Goal: Transaction & Acquisition: Purchase product/service

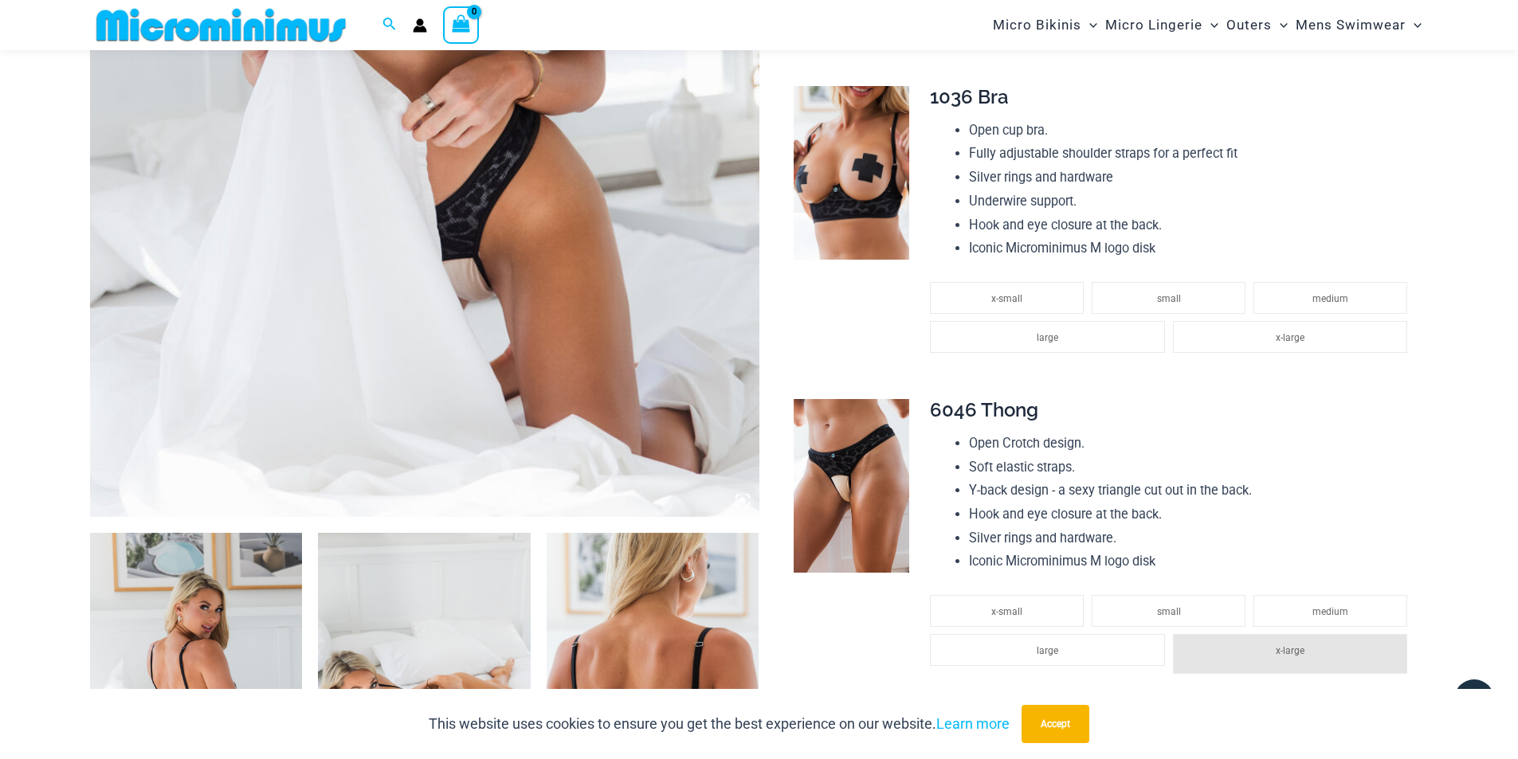
scroll to position [519, 0]
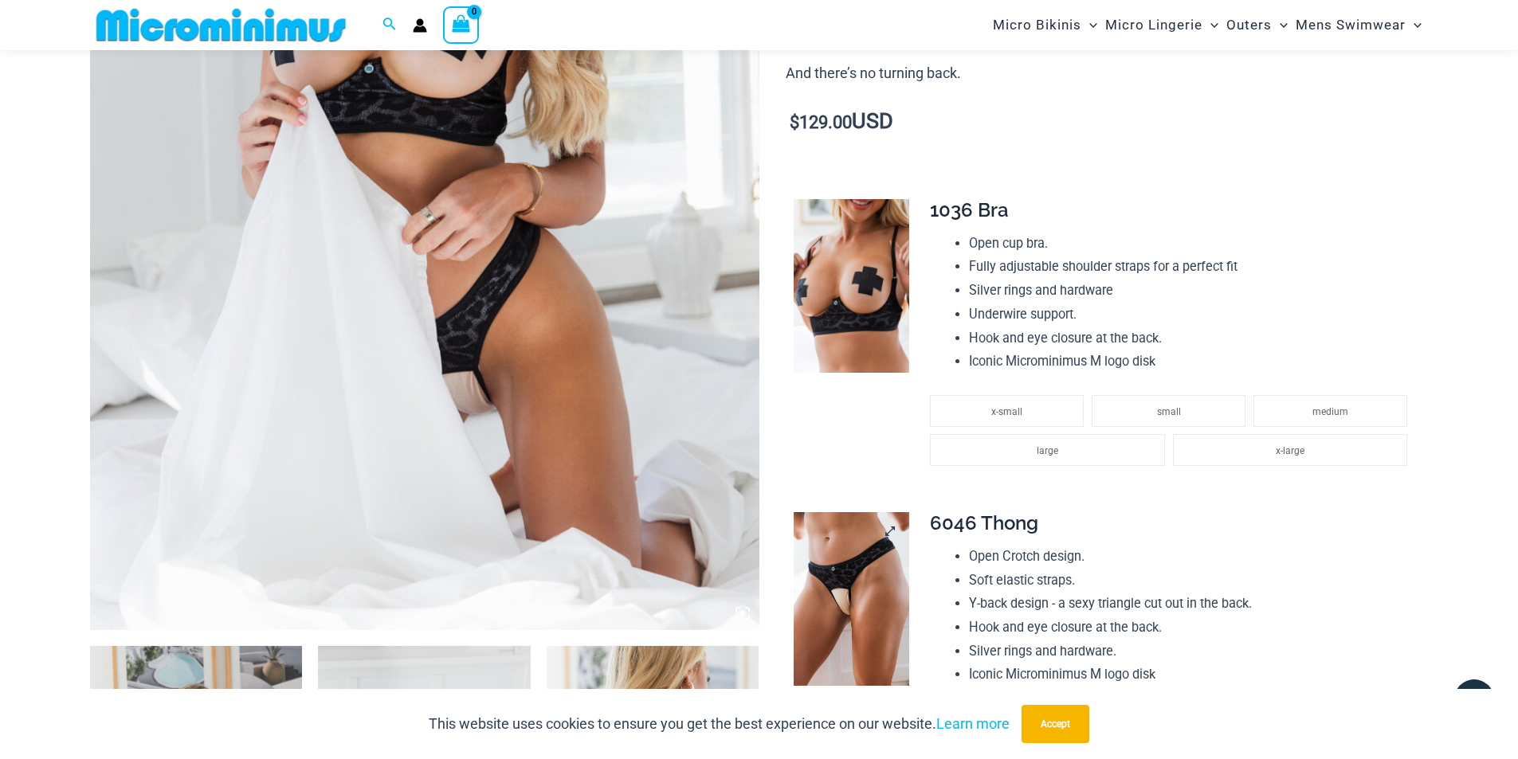
click at [856, 576] on img at bounding box center [851, 599] width 116 height 174
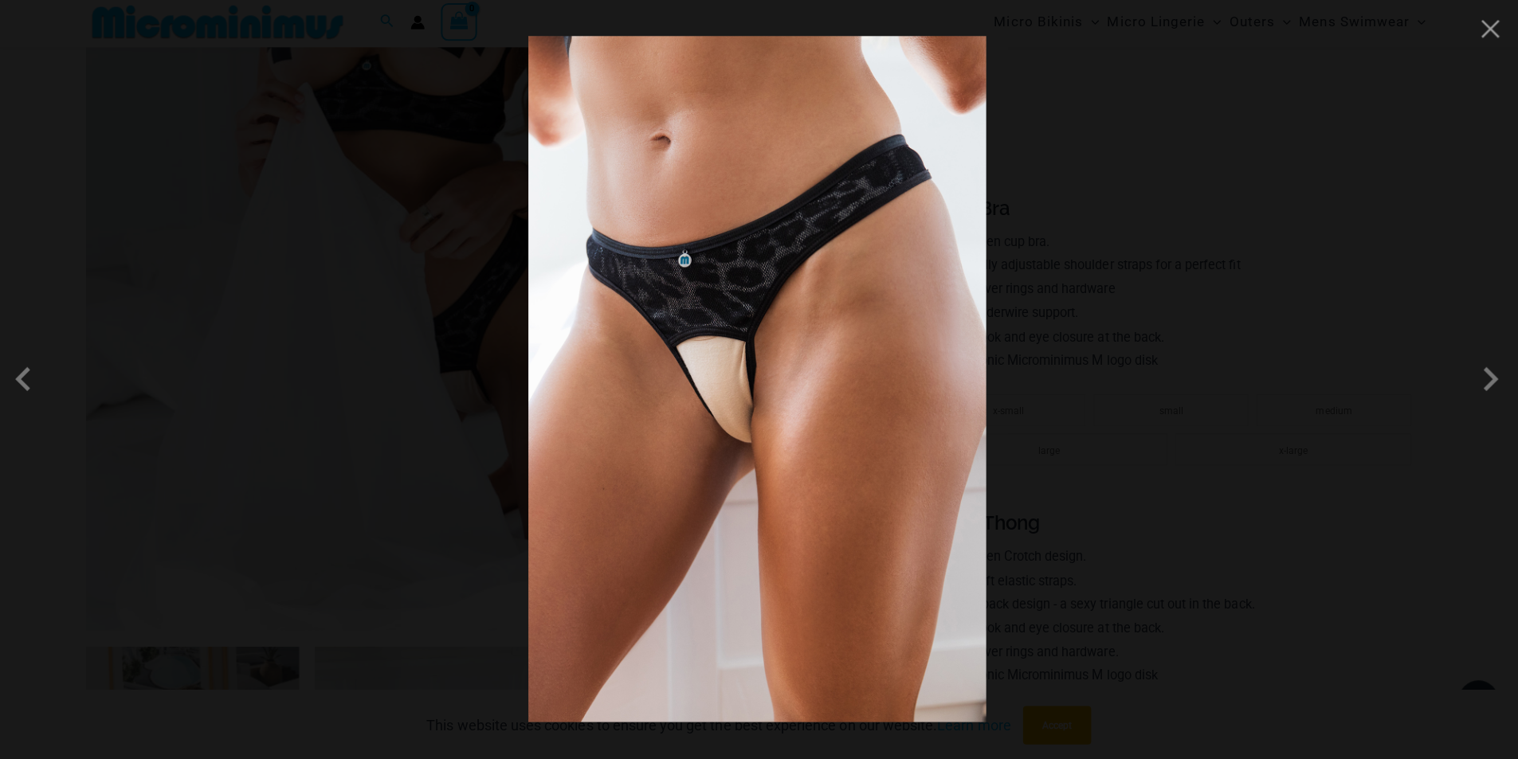
scroll to position [518, 0]
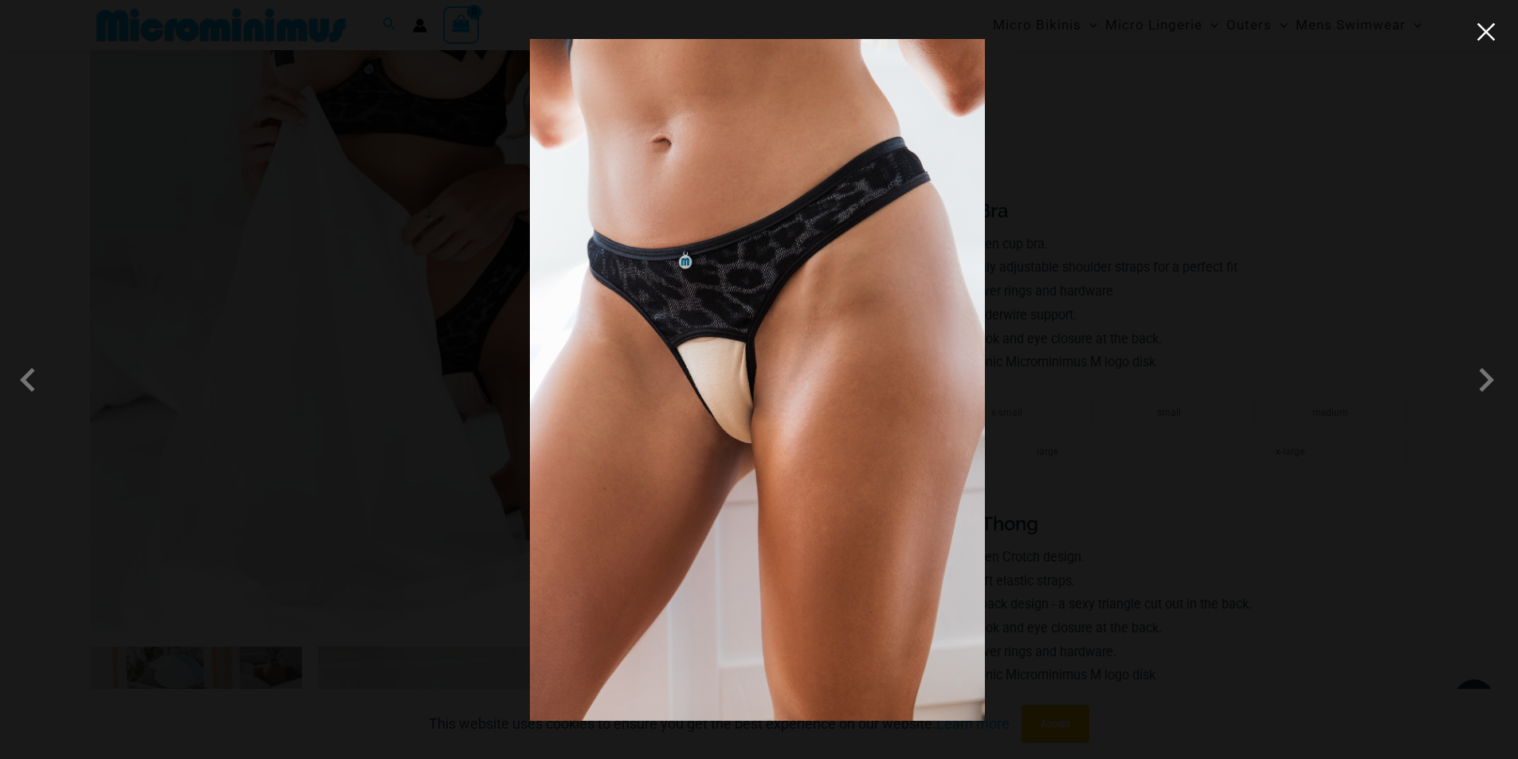
click at [1487, 39] on button "Close" at bounding box center [1486, 32] width 24 height 24
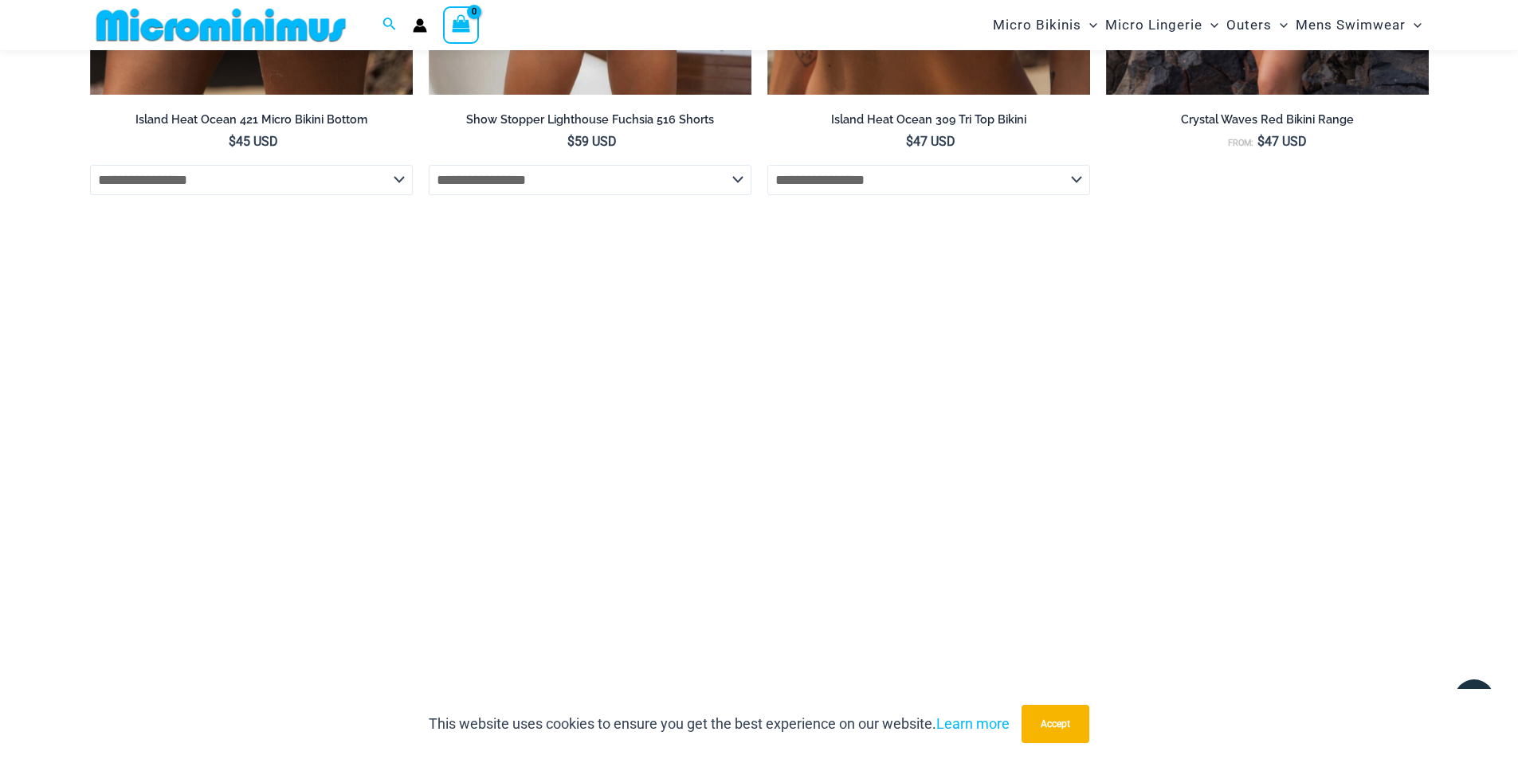
scroll to position [4580, 0]
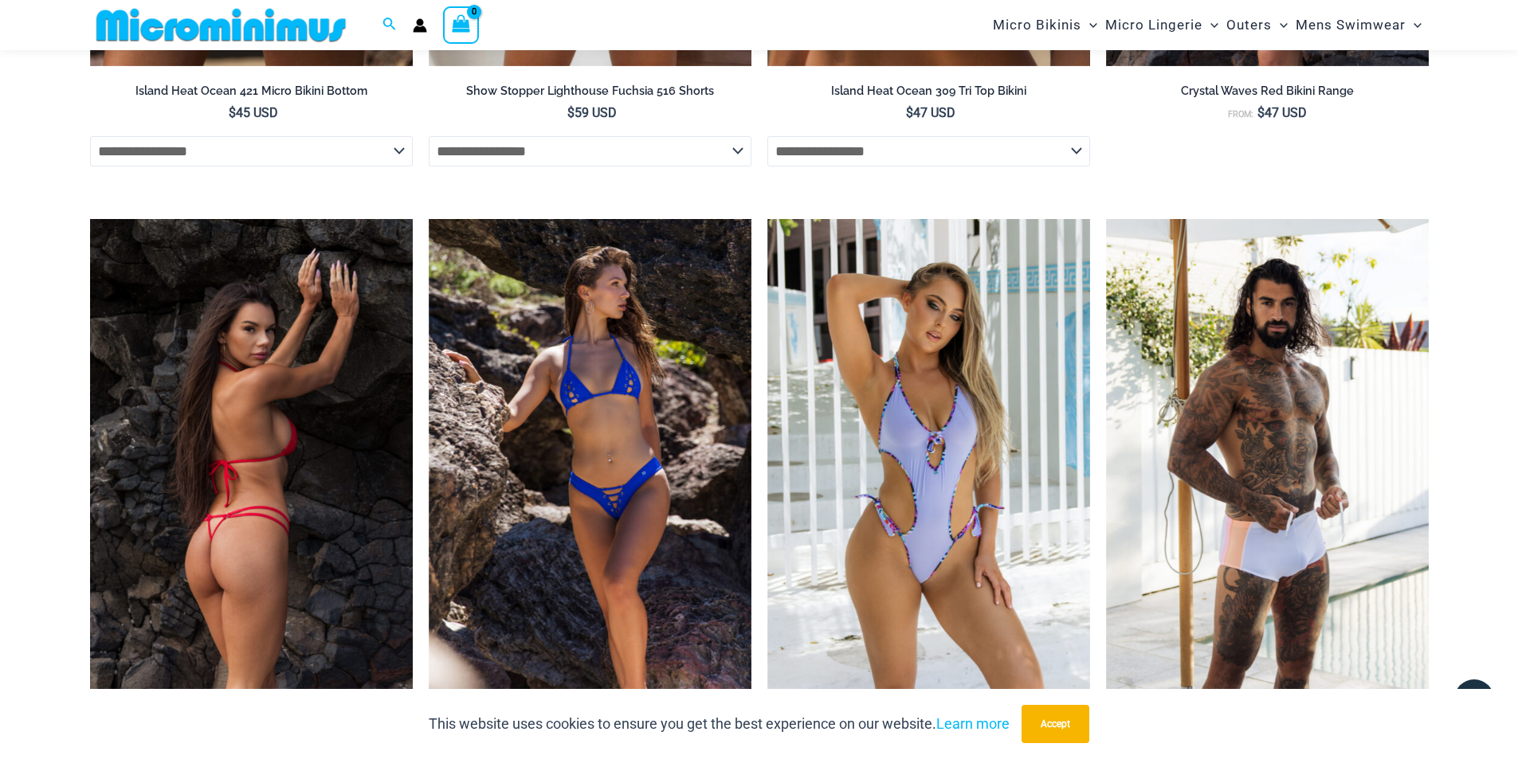
click at [318, 443] on img at bounding box center [251, 461] width 323 height 484
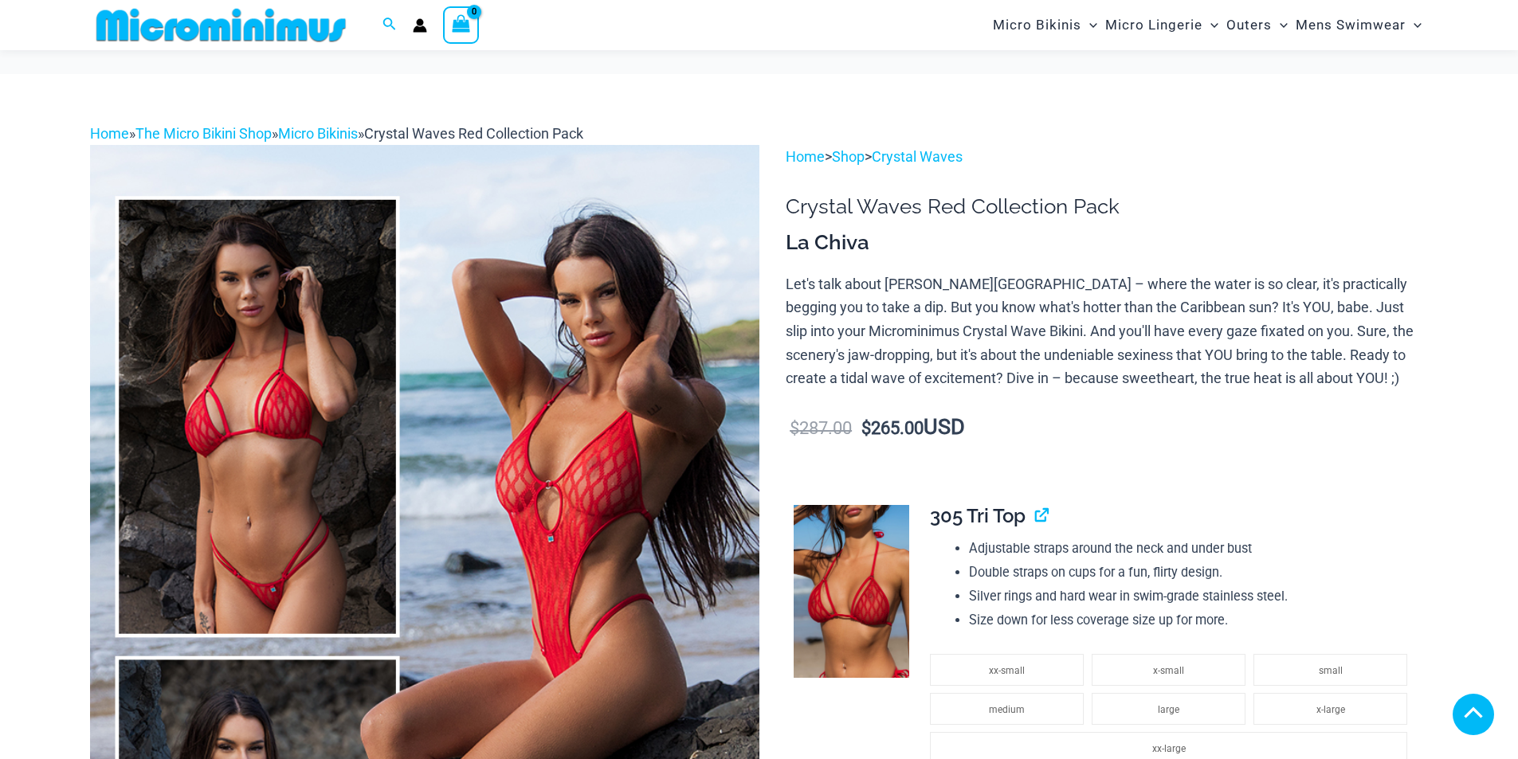
scroll to position [1501, 0]
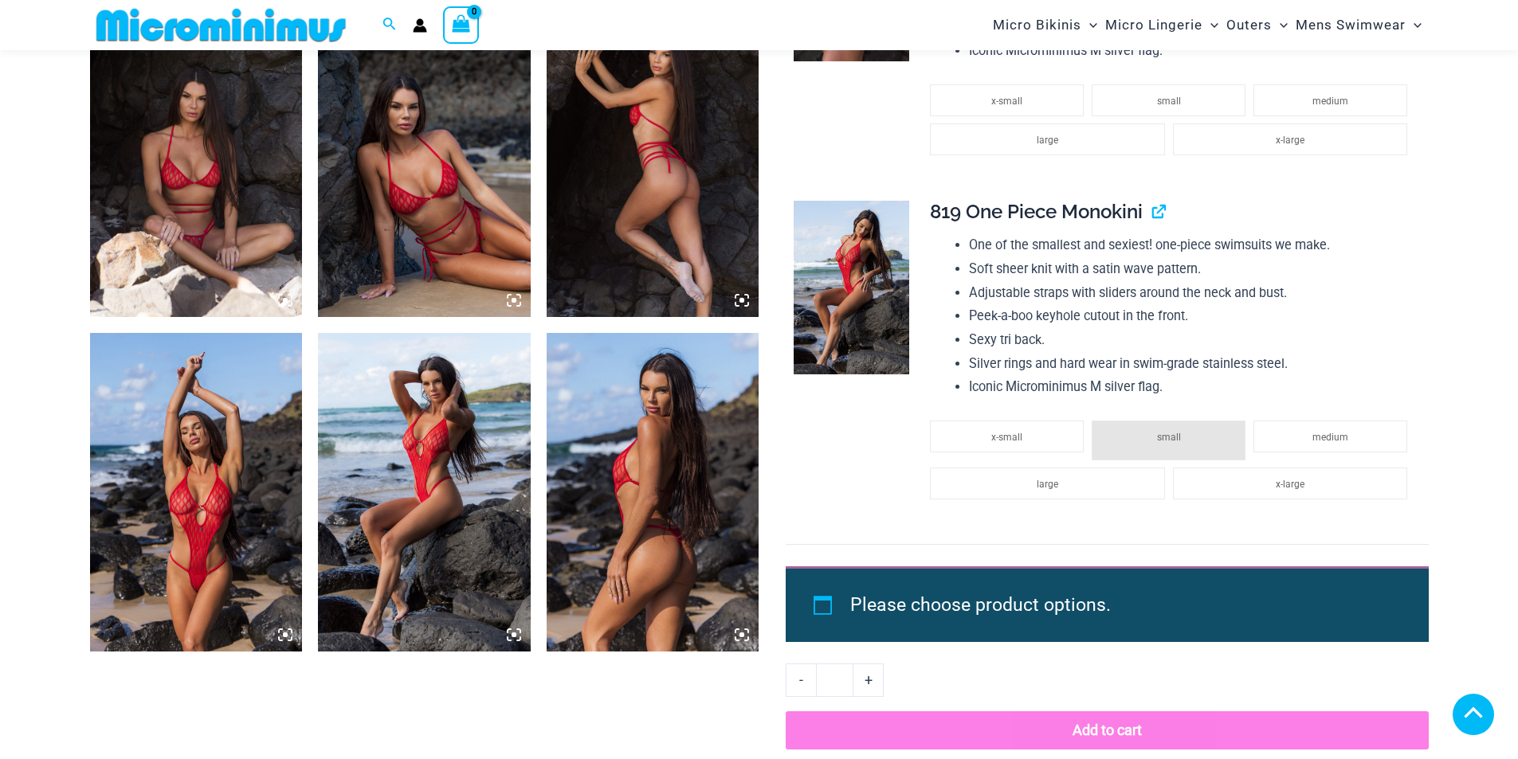
click at [409, 172] on img at bounding box center [424, 157] width 213 height 319
click at [517, 299] on icon at bounding box center [514, 300] width 14 height 14
click at [429, 234] on img at bounding box center [424, 157] width 213 height 319
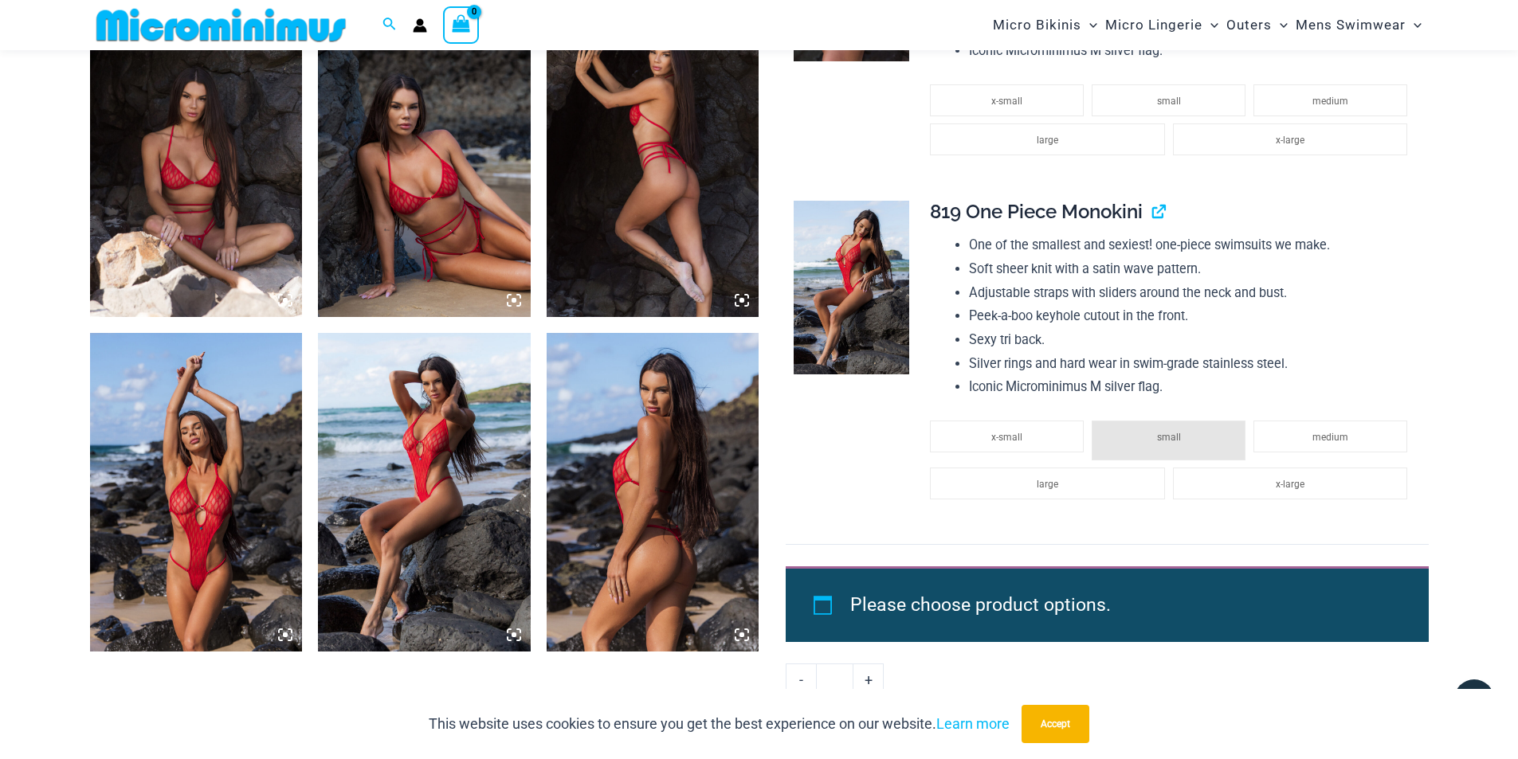
click at [192, 493] on img at bounding box center [196, 492] width 213 height 319
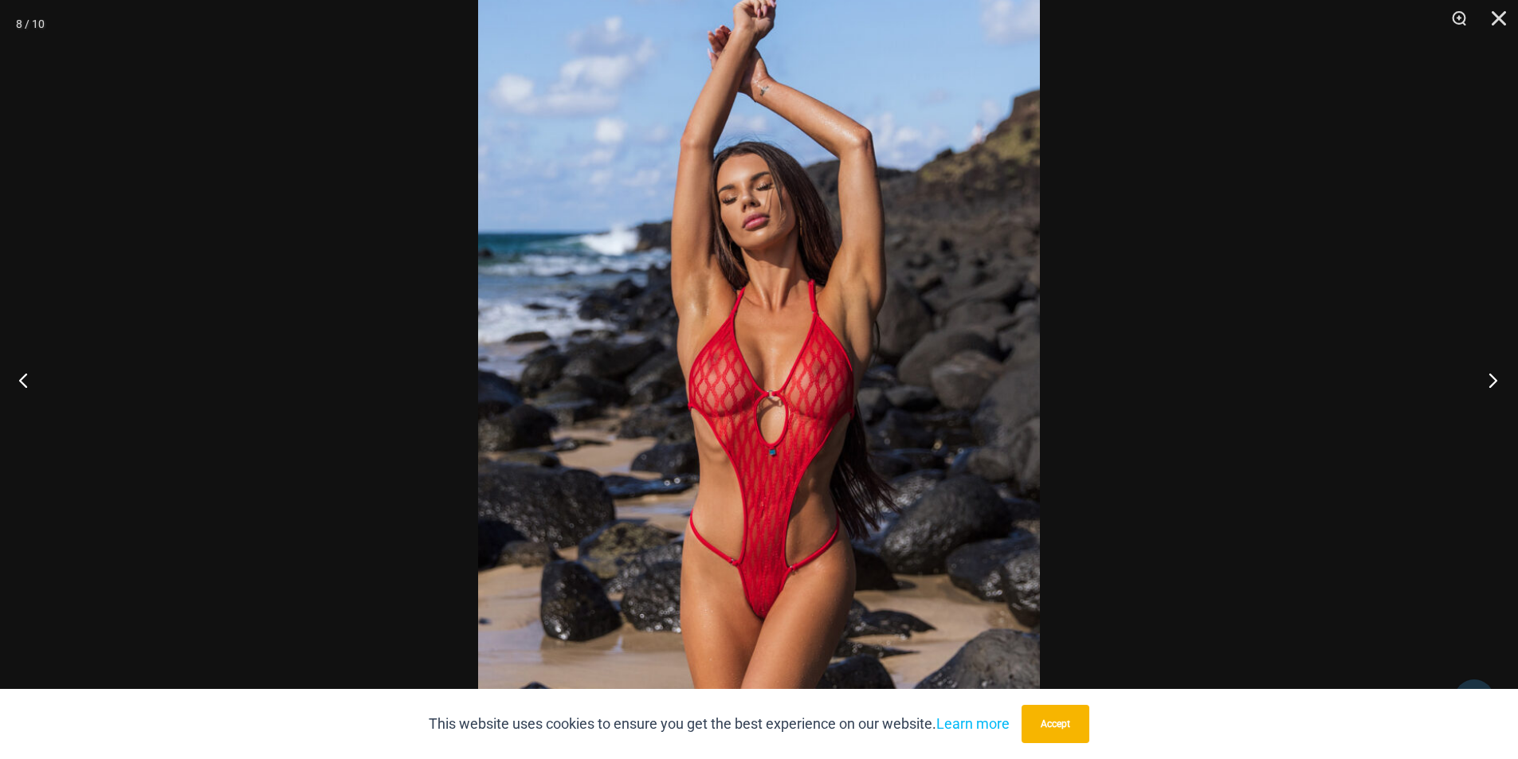
click at [1510, 374] on button "Next" at bounding box center [1488, 380] width 60 height 80
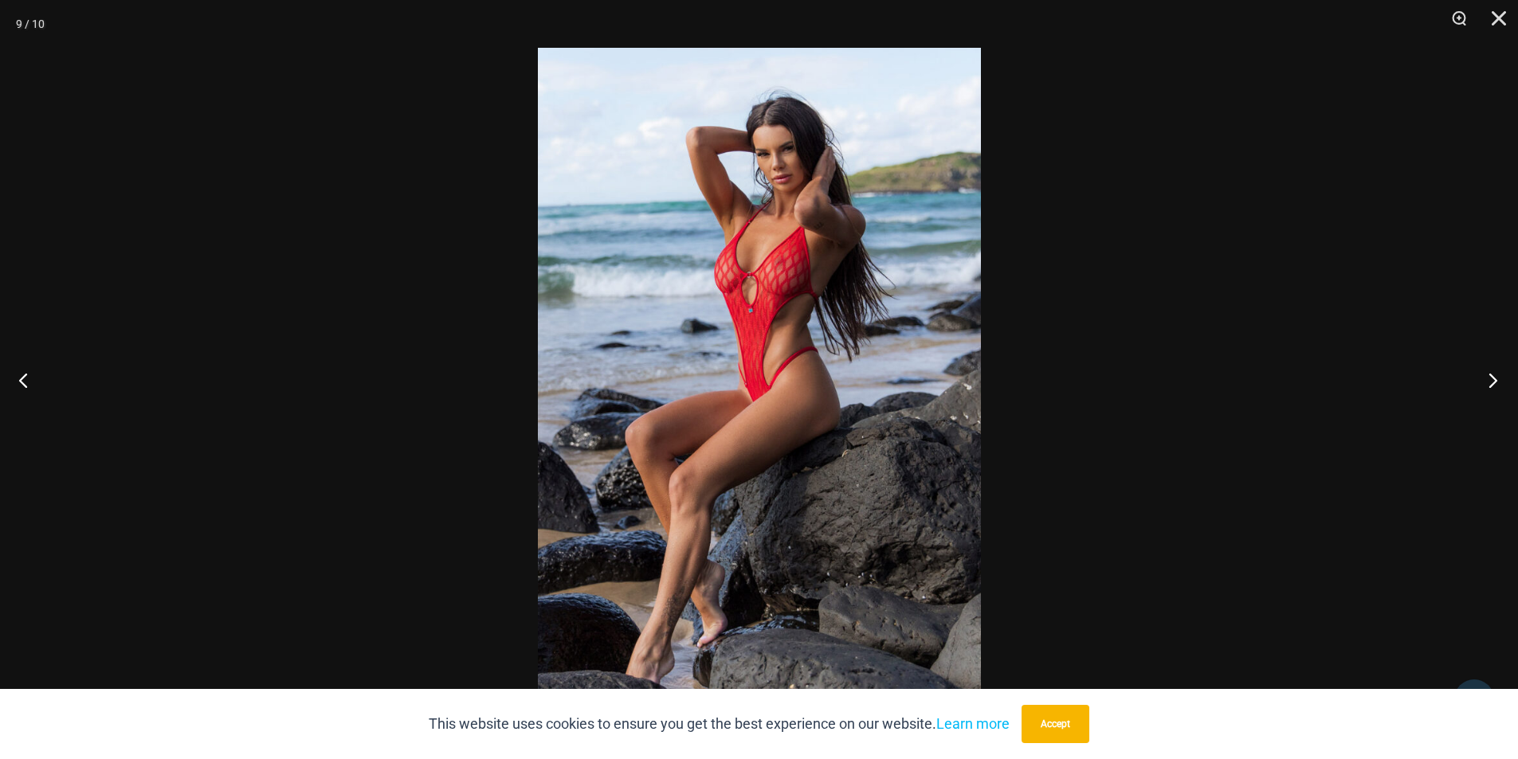
click at [1510, 374] on button "Next" at bounding box center [1488, 380] width 60 height 80
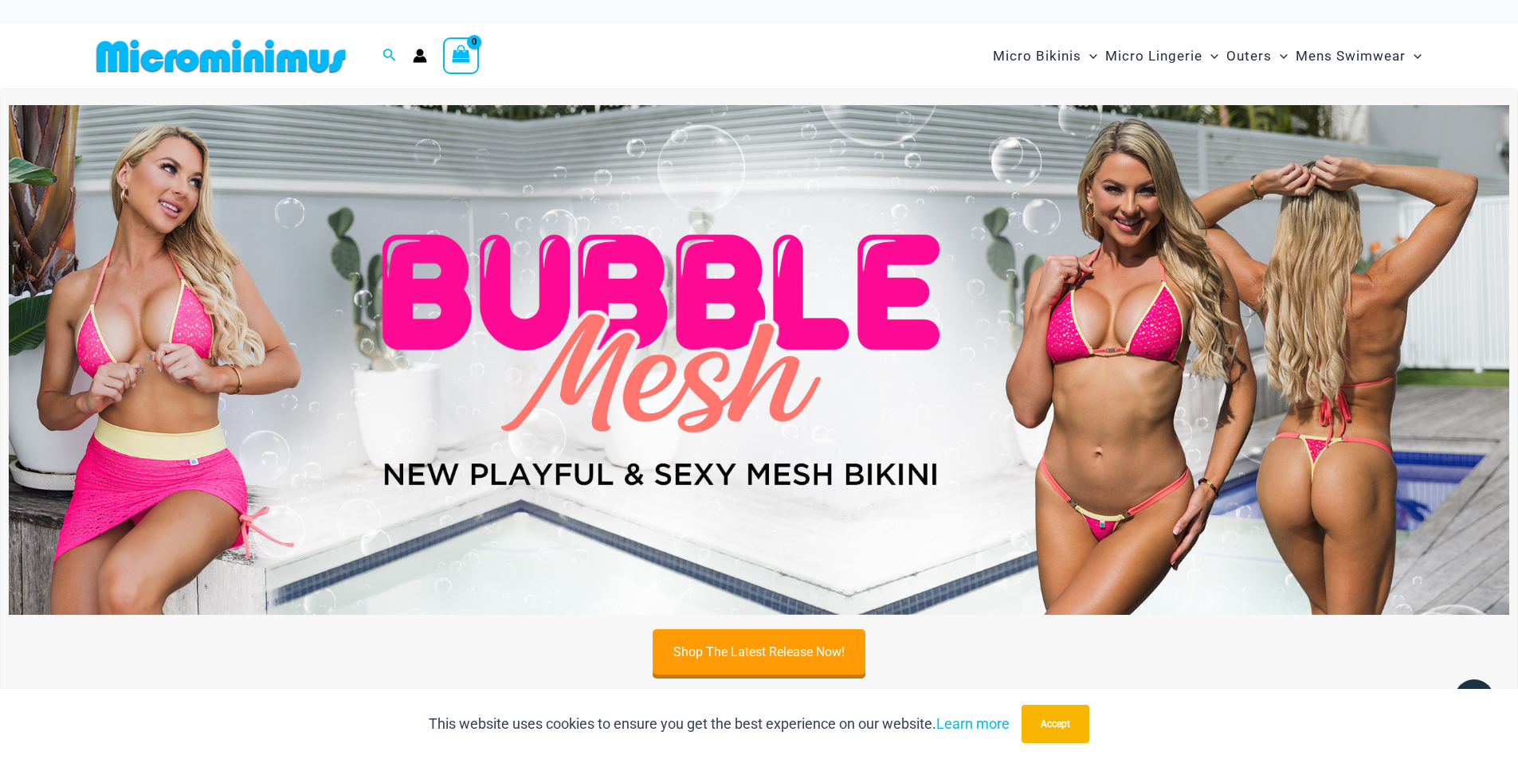
click at [1515, 369] on div "Shop The Latest Release Now!" at bounding box center [759, 389] width 1518 height 603
click at [780, 335] on img at bounding box center [759, 360] width 1500 height 510
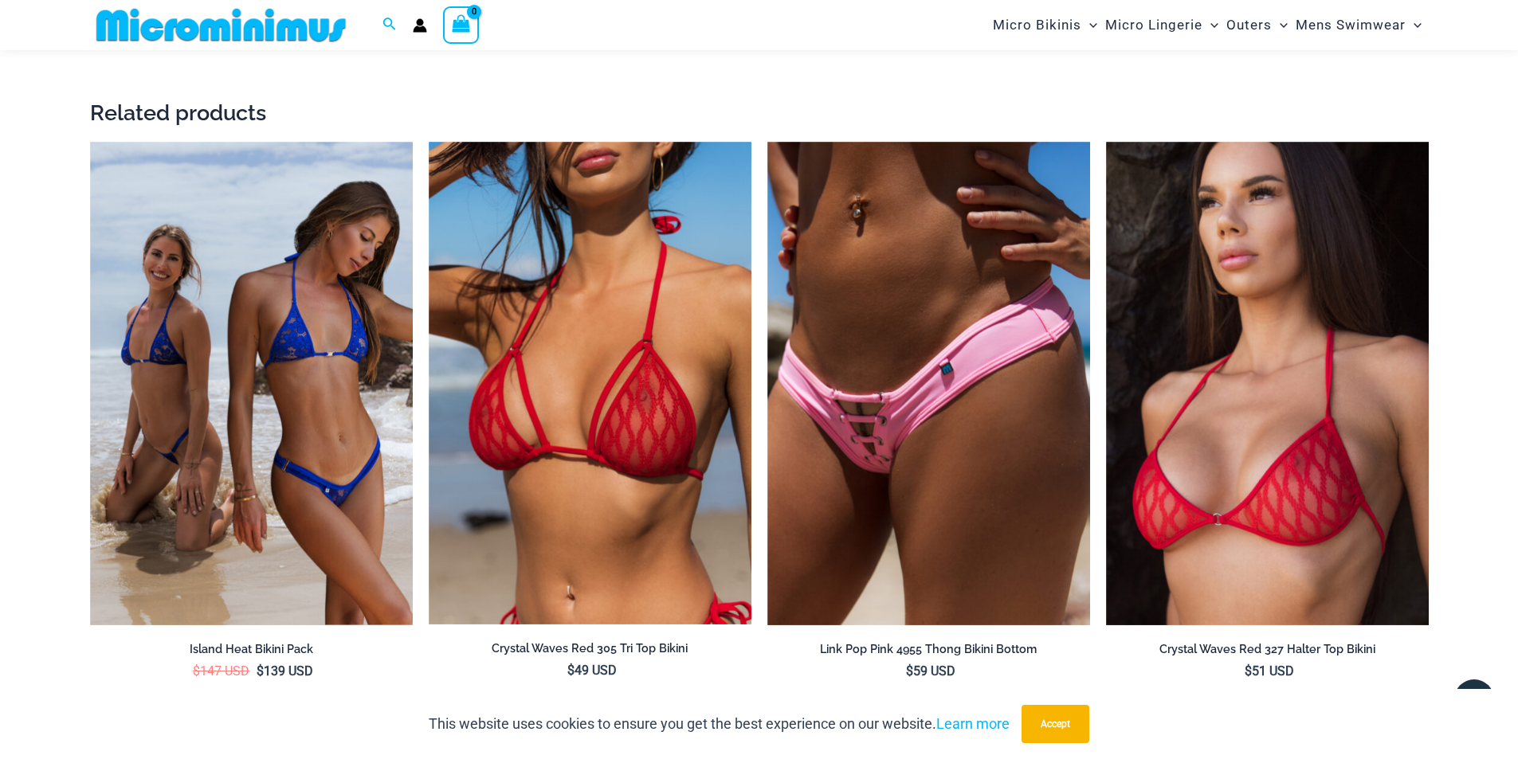
scroll to position [3469, 0]
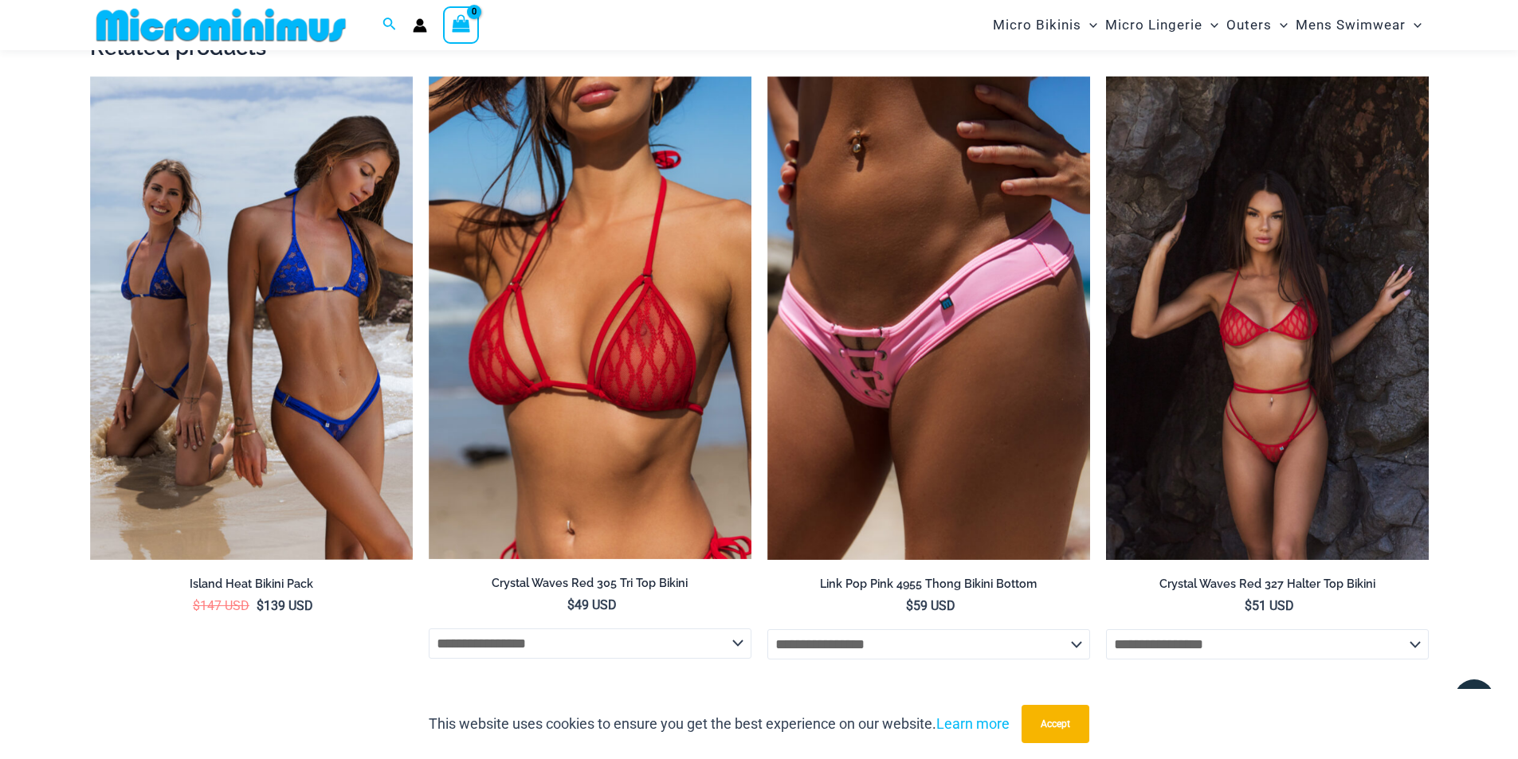
click at [1332, 387] on img at bounding box center [1267, 318] width 323 height 484
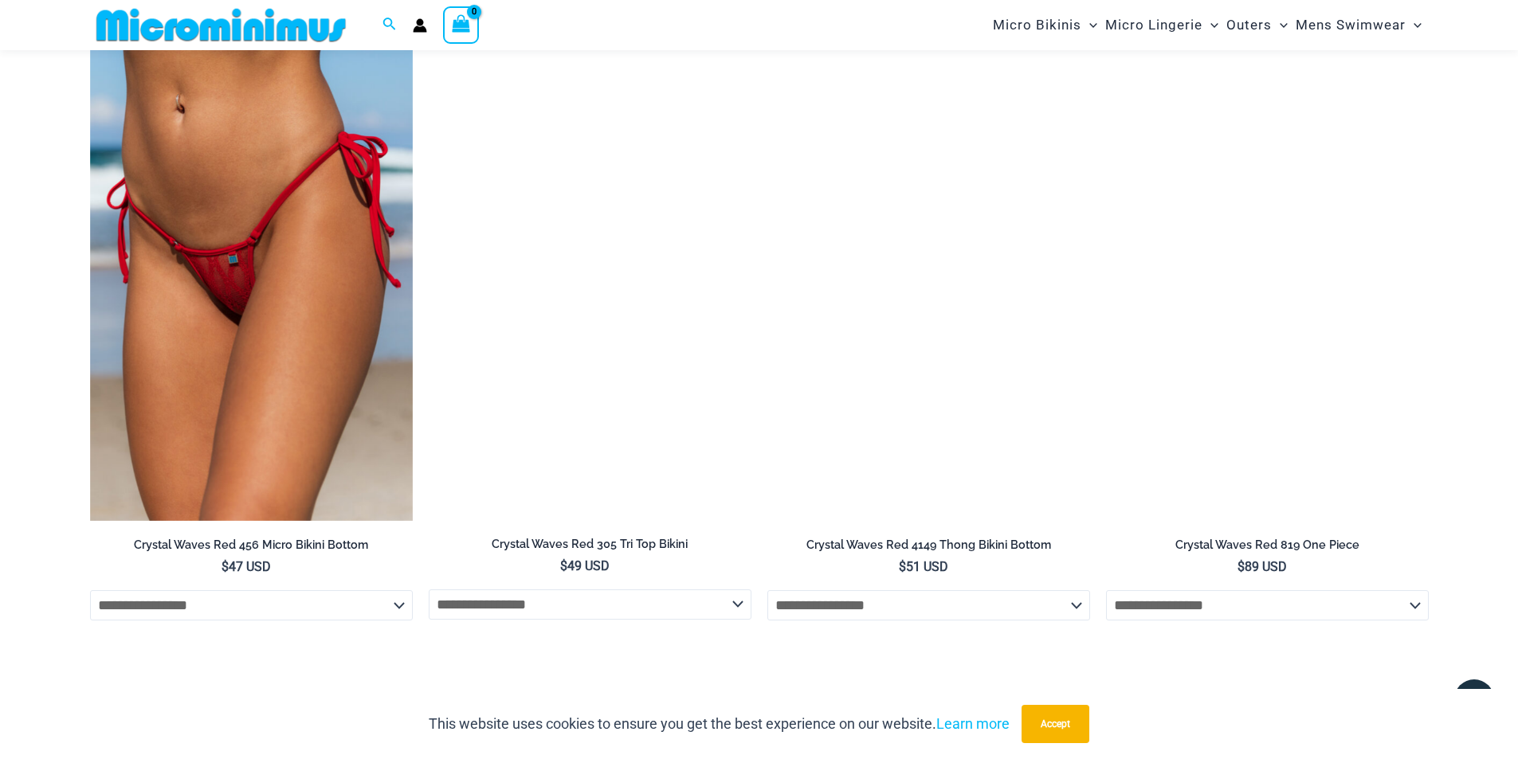
scroll to position [1871, 0]
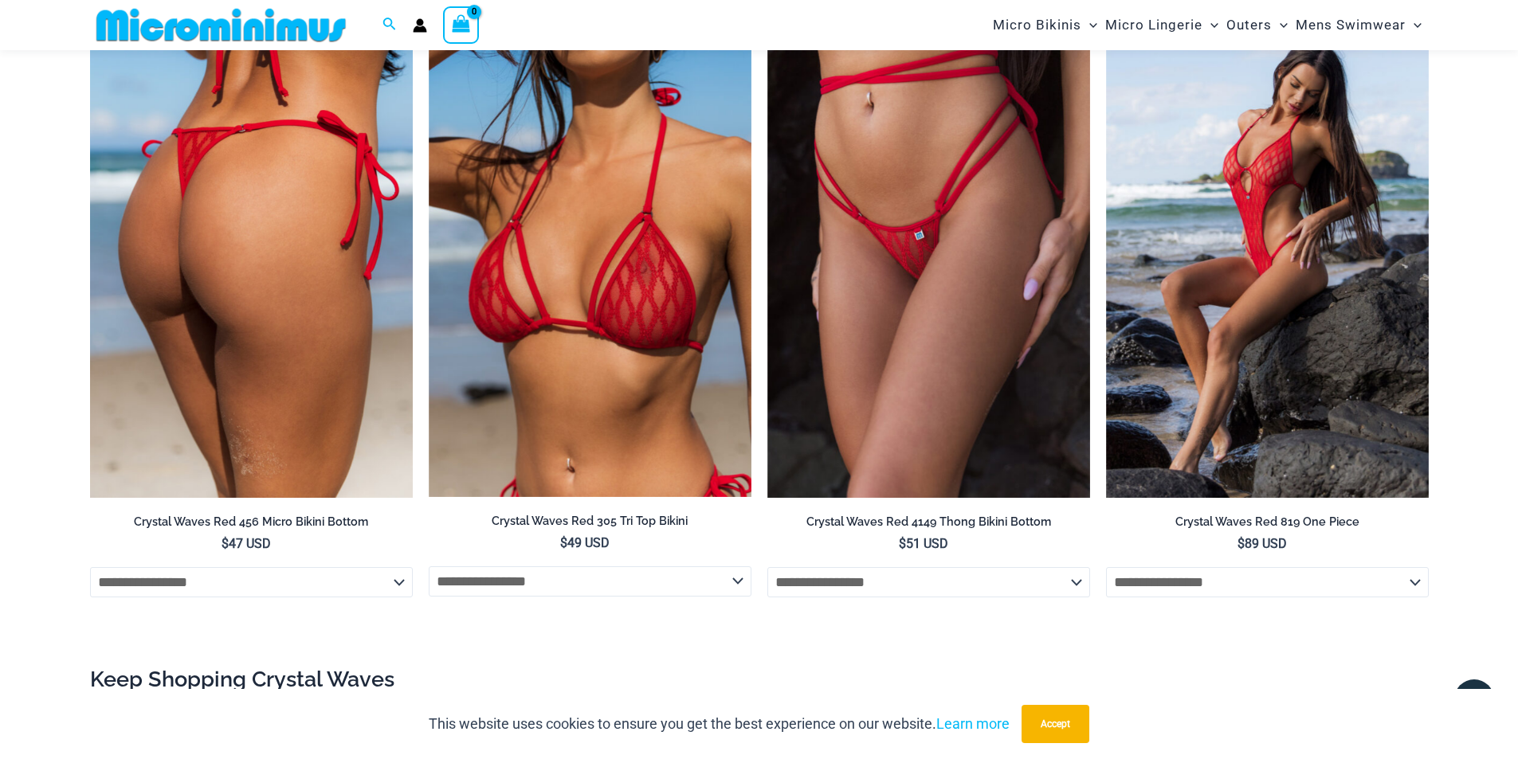
click at [395, 250] on img at bounding box center [251, 256] width 323 height 484
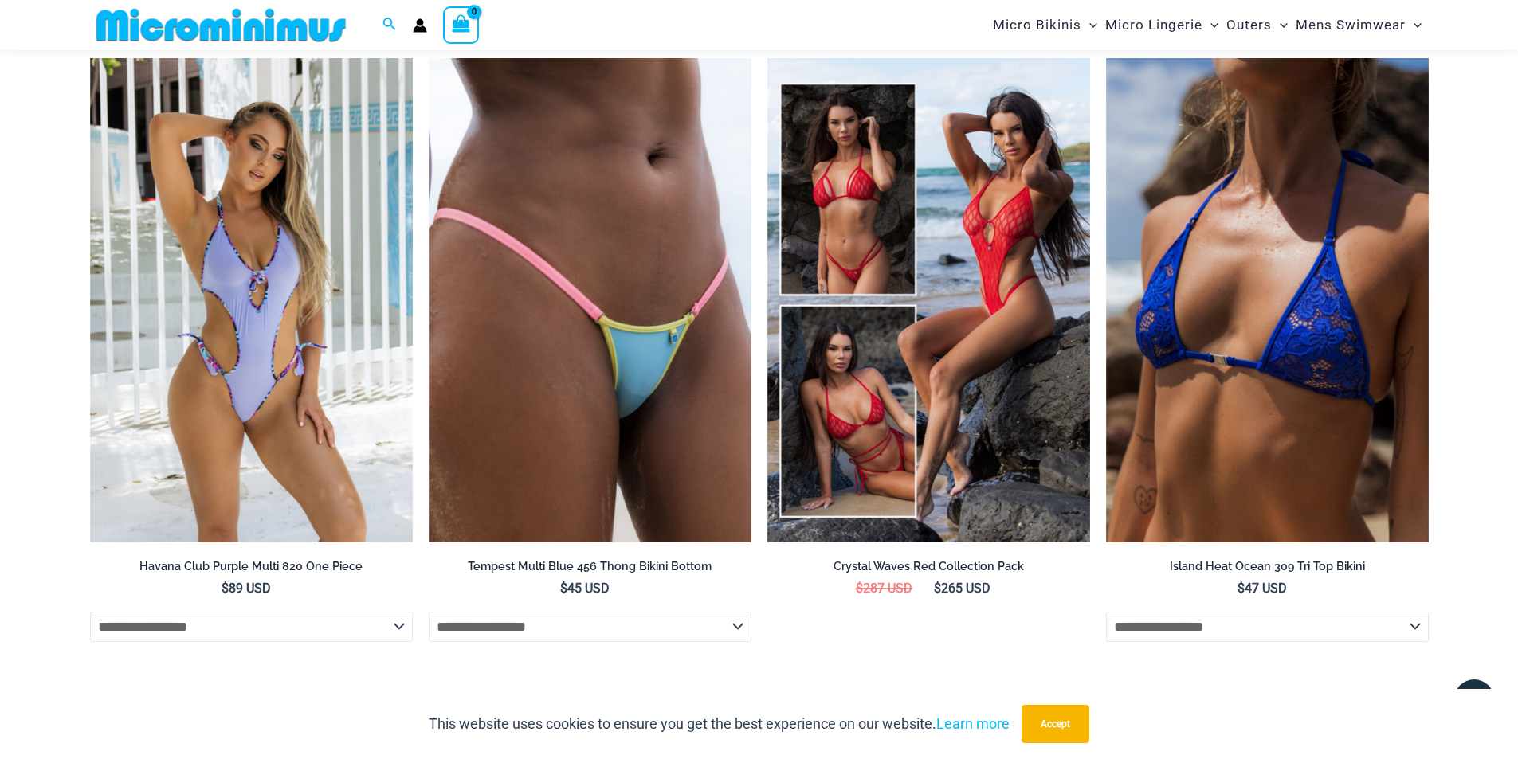
scroll to position [5739, 0]
